Goal: Transaction & Acquisition: Purchase product/service

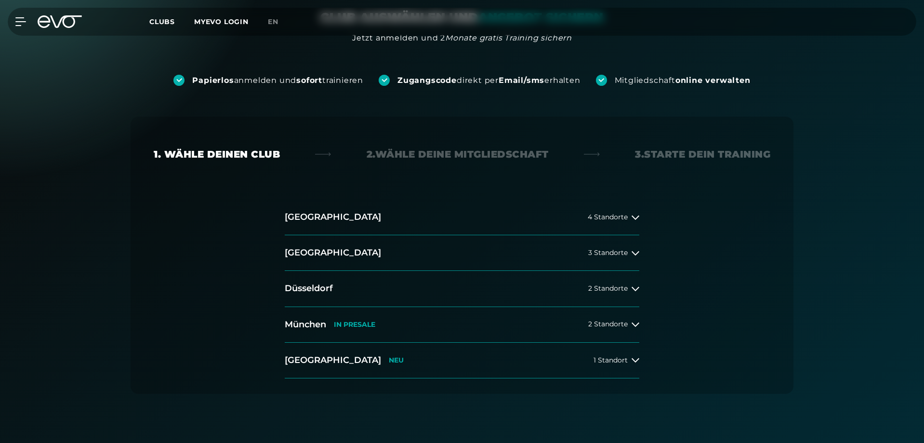
click at [396, 325] on button "[GEOGRAPHIC_DATA] IN [GEOGRAPHIC_DATA] 2 Standorte" at bounding box center [462, 325] width 355 height 36
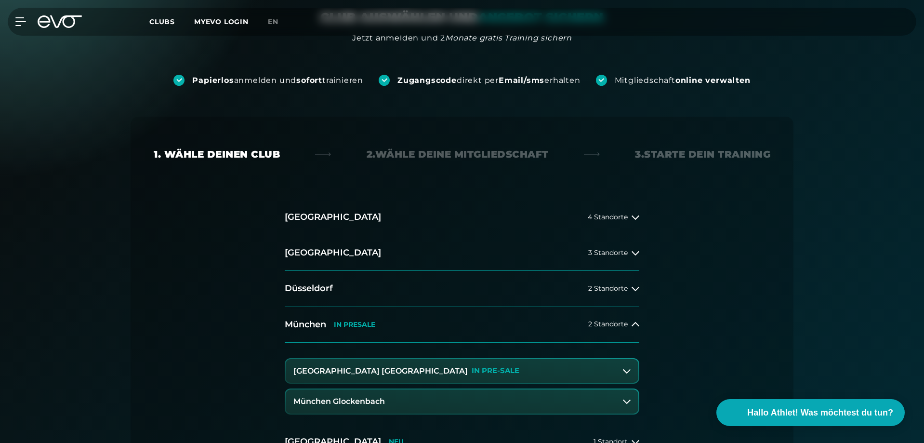
click at [404, 403] on button "München Glockenbach" at bounding box center [462, 401] width 353 height 24
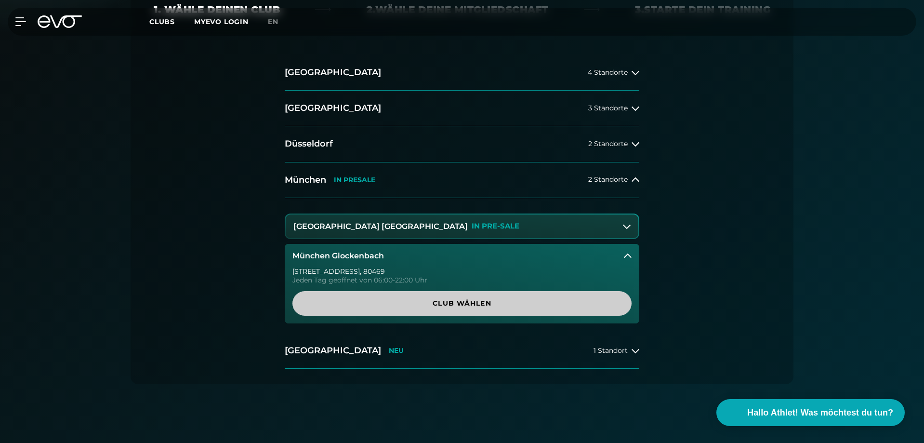
click at [433, 303] on span "Club wählen" at bounding box center [462, 303] width 293 height 10
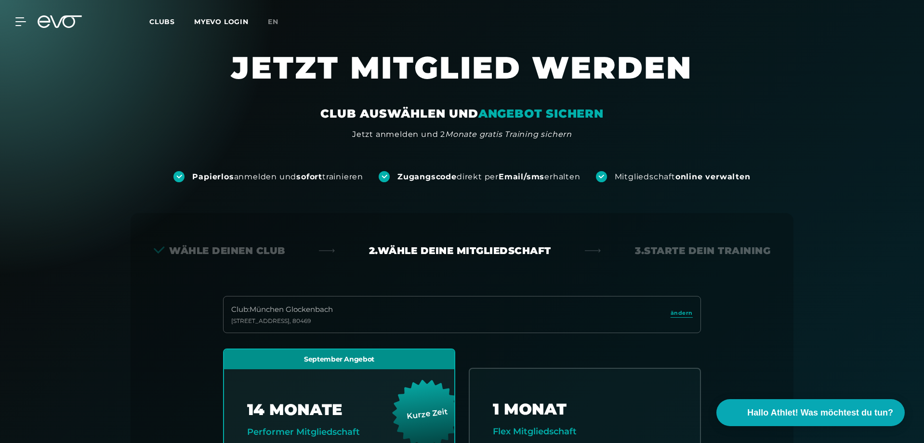
click at [76, 36] on div "MyEVO Login Über EVO Mitgliedschaften Probetraining TAGESPASS EVO Studios [GEOG…" at bounding box center [462, 21] width 924 height 43
click at [80, 19] on icon at bounding box center [60, 21] width 44 height 13
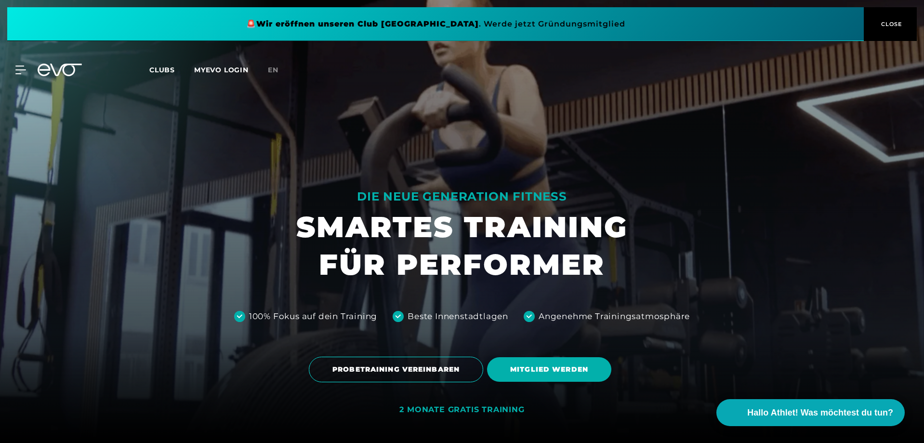
click at [565, 34] on span at bounding box center [435, 24] width 857 height 34
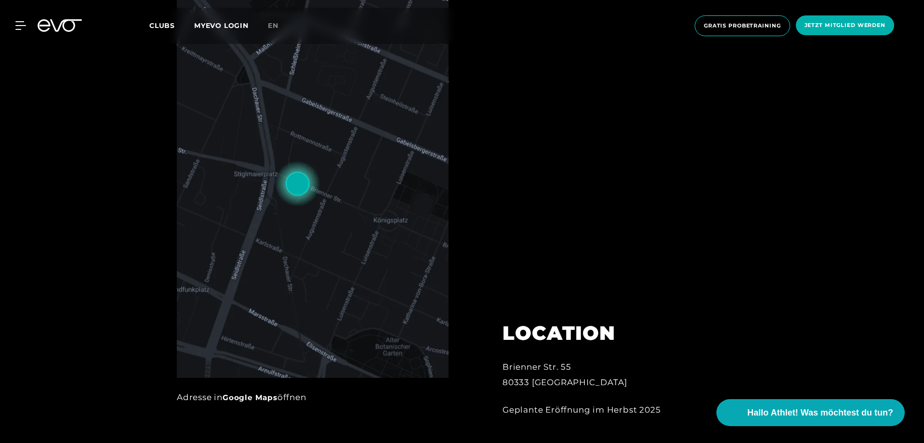
scroll to position [482, 0]
